Goal: Task Accomplishment & Management: Complete application form

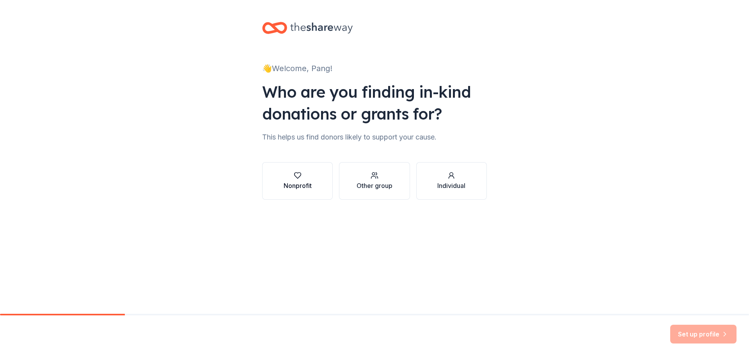
click at [306, 181] on div "Nonprofit" at bounding box center [298, 185] width 28 height 9
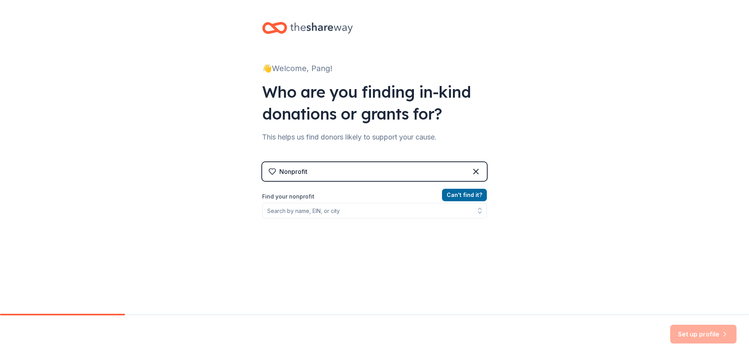
click at [326, 172] on div "Nonprofit" at bounding box center [374, 171] width 225 height 19
click at [310, 211] on input "Find your nonprofit" at bounding box center [374, 211] width 225 height 16
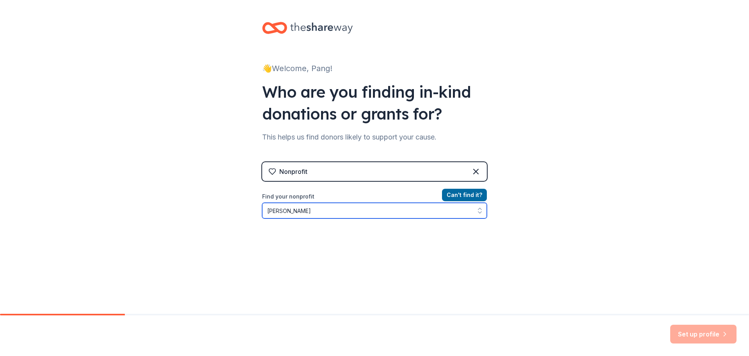
type input "[PERSON_NAME]"
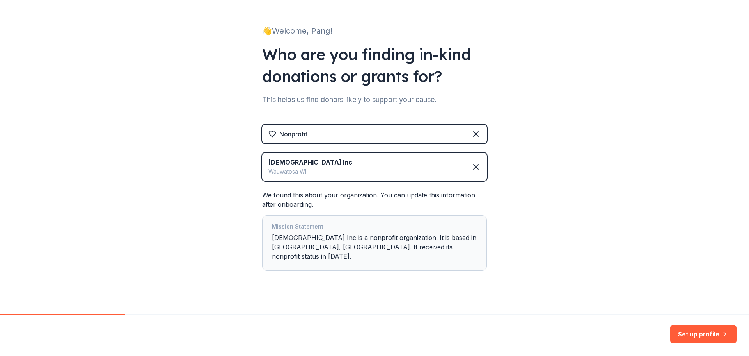
scroll to position [38, 0]
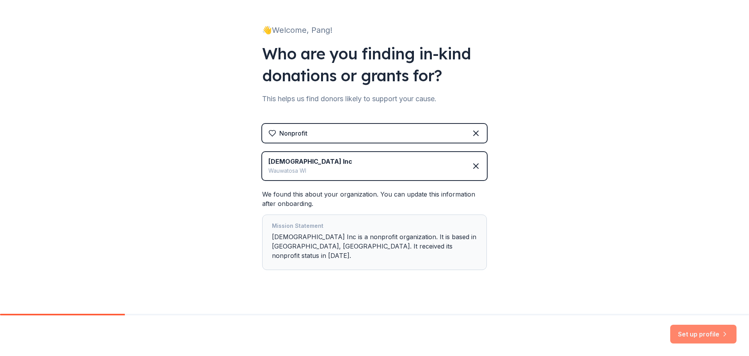
click at [683, 333] on button "Set up profile" at bounding box center [704, 333] width 66 height 19
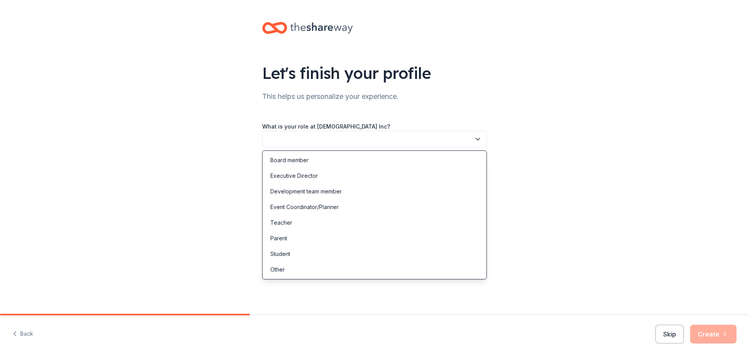
click at [290, 141] on button "button" at bounding box center [374, 139] width 225 height 16
click at [311, 205] on div "Event Coordinator/Planner" at bounding box center [304, 206] width 68 height 9
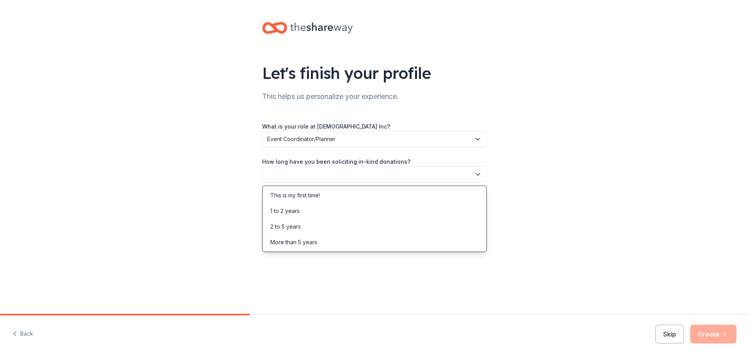
click at [479, 172] on icon "button" at bounding box center [478, 174] width 8 height 8
click at [297, 195] on div "This is my first time!" at bounding box center [295, 194] width 50 height 9
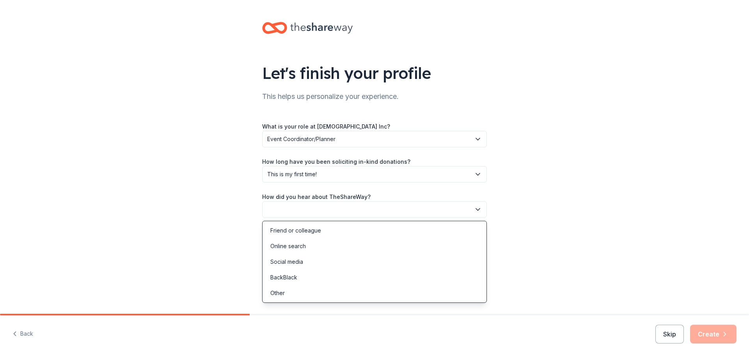
click at [319, 206] on button "button" at bounding box center [374, 209] width 225 height 16
click at [294, 259] on div "Social media" at bounding box center [286, 261] width 33 height 9
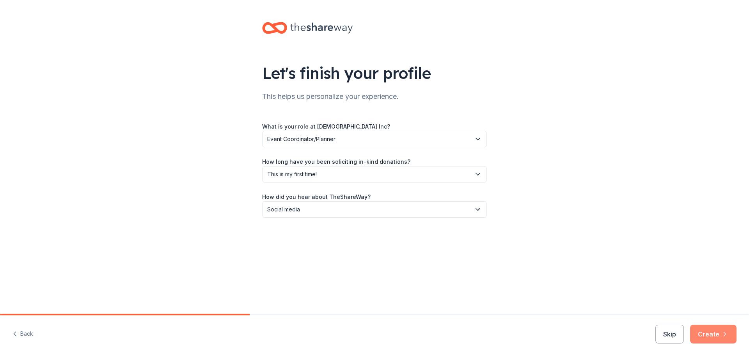
click at [713, 336] on button "Create" at bounding box center [713, 333] width 46 height 19
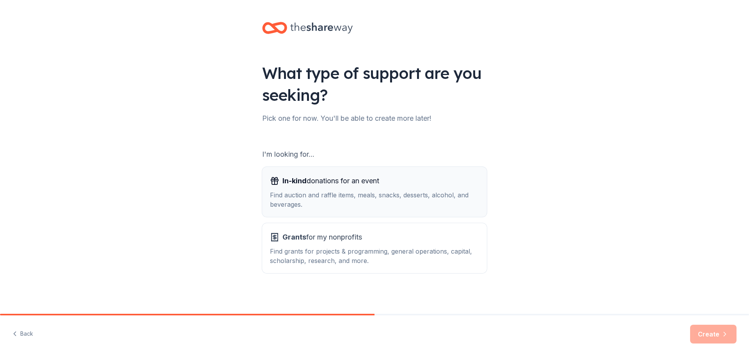
click at [331, 197] on div "Find auction and raffle items, meals, snacks, desserts, alcohol, and beverages." at bounding box center [374, 199] width 209 height 19
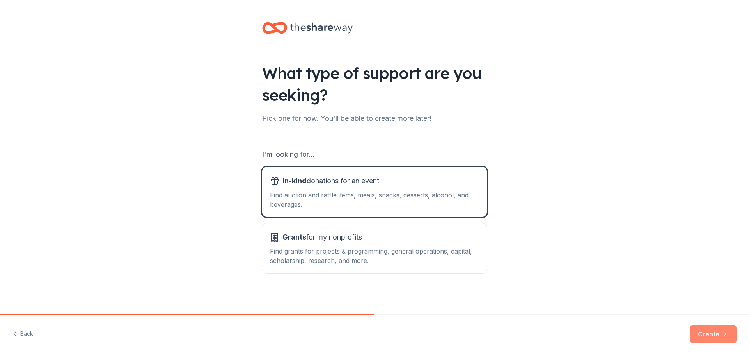
click at [715, 332] on button "Create" at bounding box center [713, 333] width 46 height 19
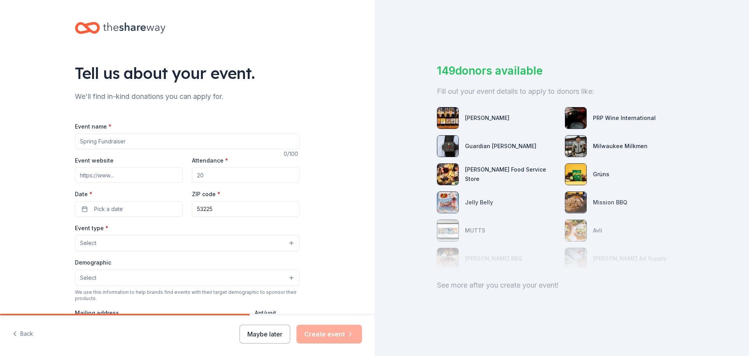
click at [111, 142] on input "Event name *" at bounding box center [187, 141] width 225 height 16
type input "Alliance Women Retreat"
drag, startPoint x: 201, startPoint y: 174, endPoint x: 194, endPoint y: 174, distance: 7.8
click at [194, 174] on input "Attendance *" at bounding box center [246, 175] width 108 height 16
type input "140"
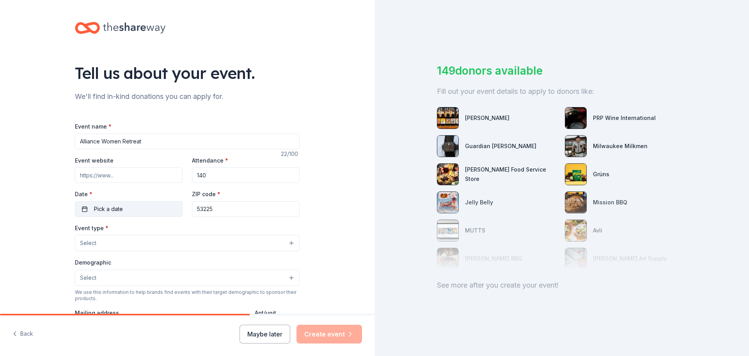
click at [123, 207] on button "Pick a date" at bounding box center [129, 209] width 108 height 16
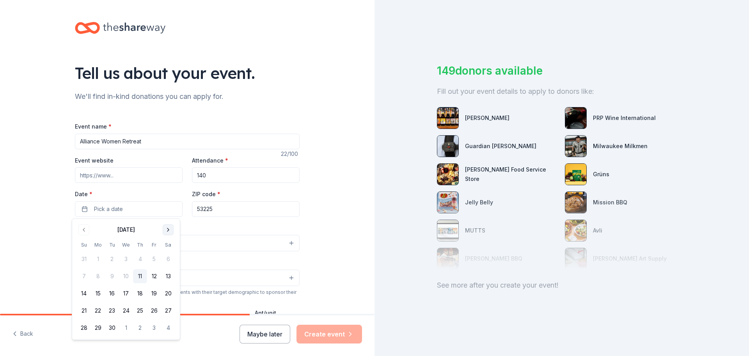
click at [167, 229] on button "Go to next month" at bounding box center [168, 229] width 11 height 11
click at [153, 259] on button "3" at bounding box center [154, 259] width 14 height 14
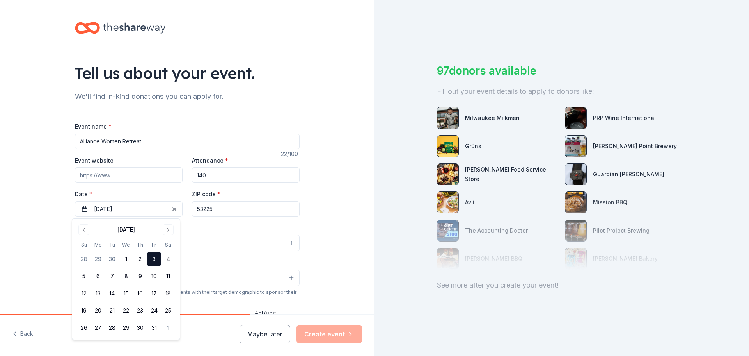
click at [207, 233] on div "Event type * Select" at bounding box center [187, 237] width 225 height 28
drag, startPoint x: 212, startPoint y: 208, endPoint x: 181, endPoint y: 208, distance: 30.4
click at [181, 208] on div "Event website Attendance * 140 Date * [DATE] ZIP code * 53225" at bounding box center [187, 185] width 225 height 61
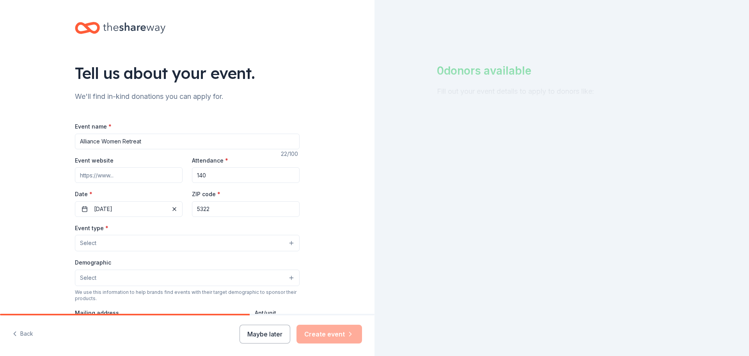
type input "53225"
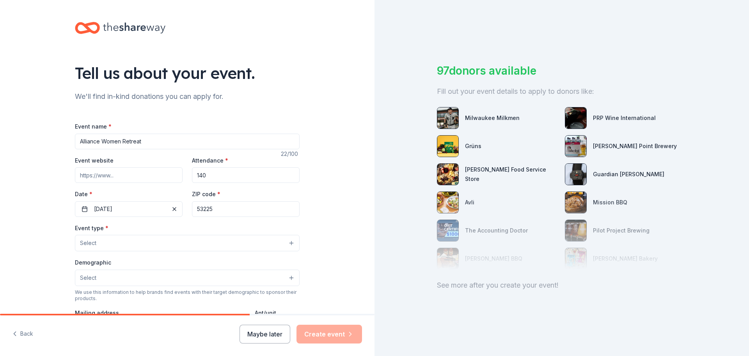
click at [163, 242] on button "Select" at bounding box center [187, 243] width 225 height 16
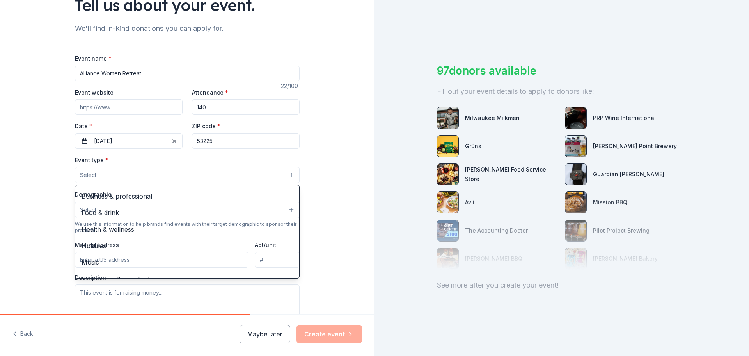
scroll to position [17, 0]
